Goal: Information Seeking & Learning: Check status

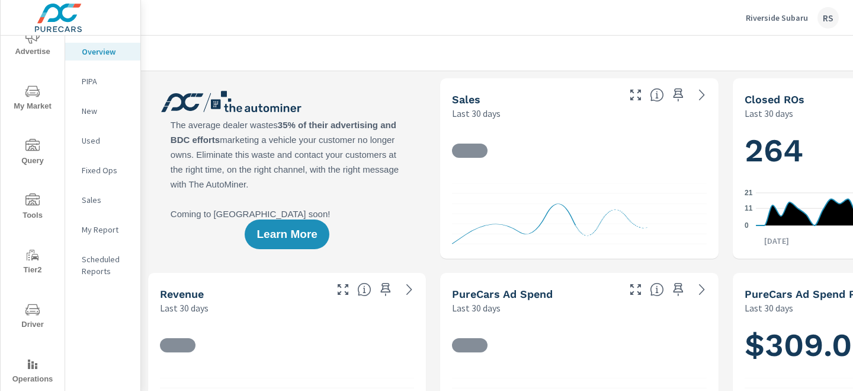
scroll to position [100, 0]
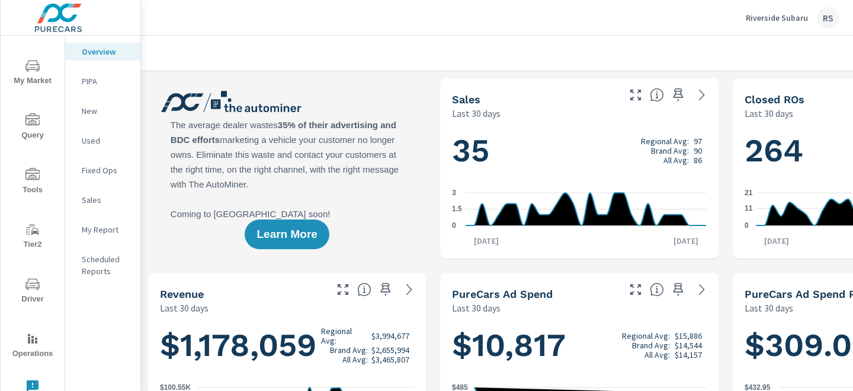
click at [36, 279] on icon "nav menu" at bounding box center [32, 284] width 14 height 14
